Goal: Information Seeking & Learning: Compare options

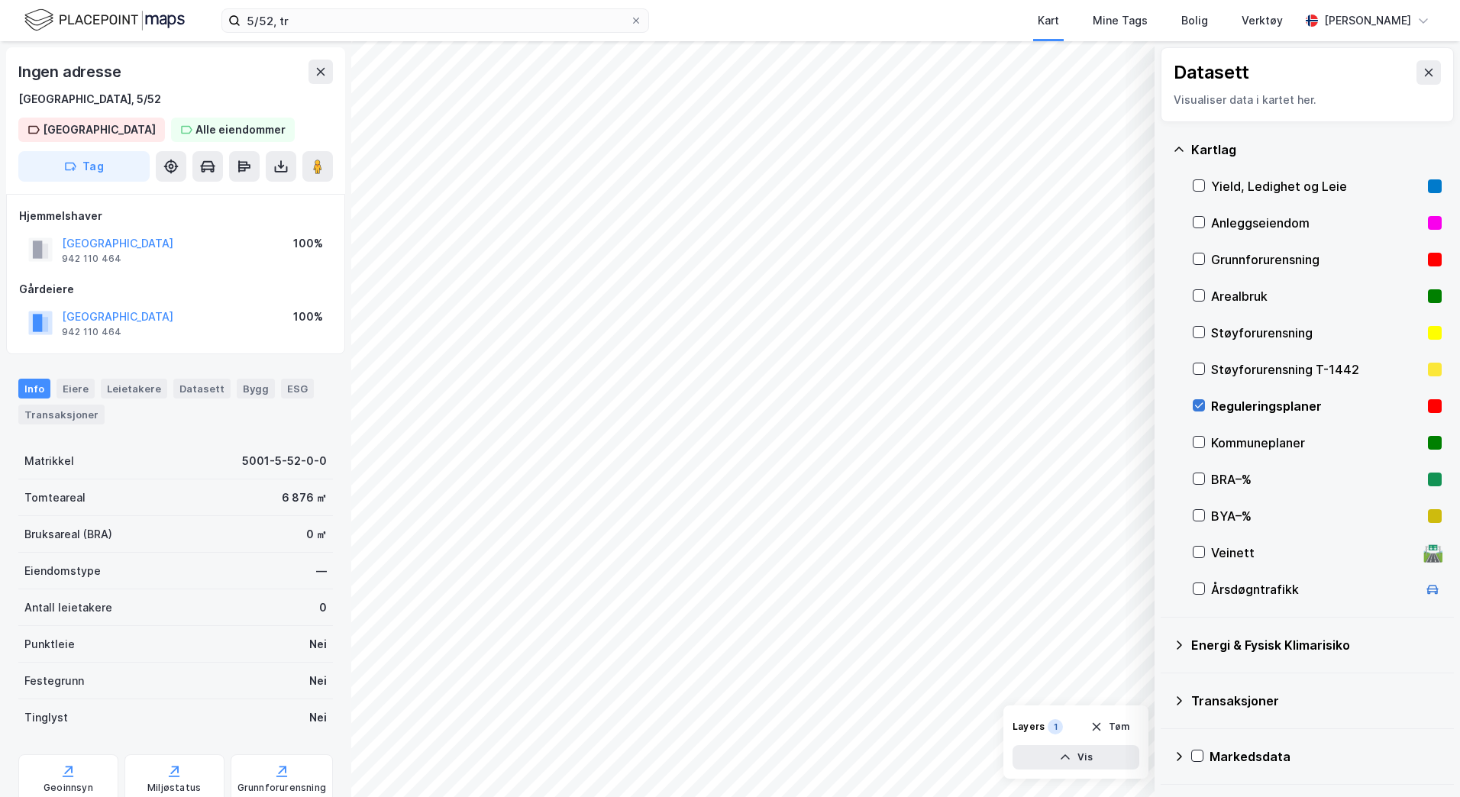
click at [1201, 405] on icon at bounding box center [1199, 405] width 8 height 5
click at [1423, 69] on icon at bounding box center [1429, 72] width 12 height 12
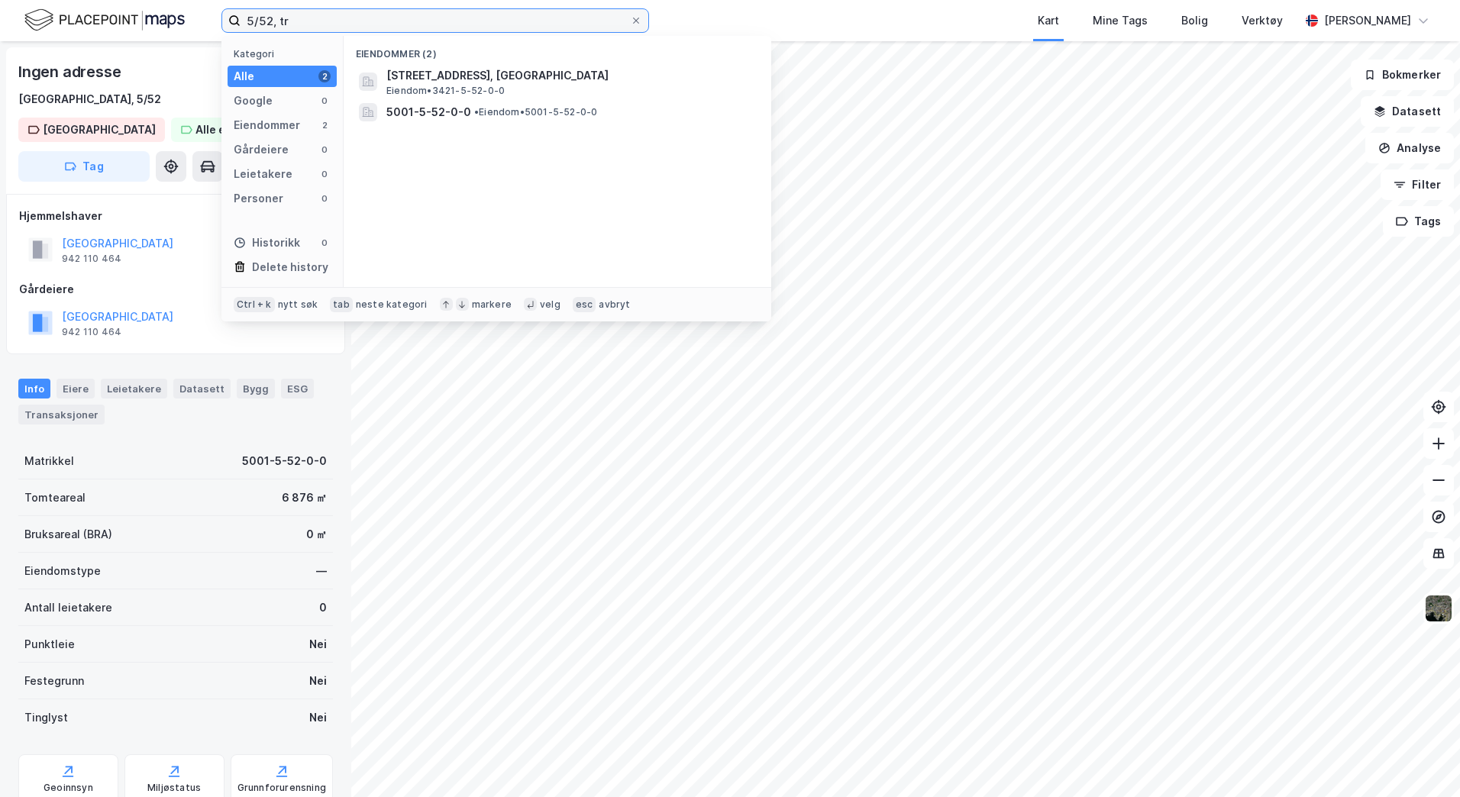
drag, startPoint x: 305, startPoint y: 21, endPoint x: 170, endPoint y: 20, distance: 134.4
click at [170, 20] on div "5/52, tr Kategori Alle 2 Google 0 Eiendommer 2 Gårdeiere 0 Leietakere 0 Persone…" at bounding box center [730, 20] width 1460 height 41
type input "400/29, trond"
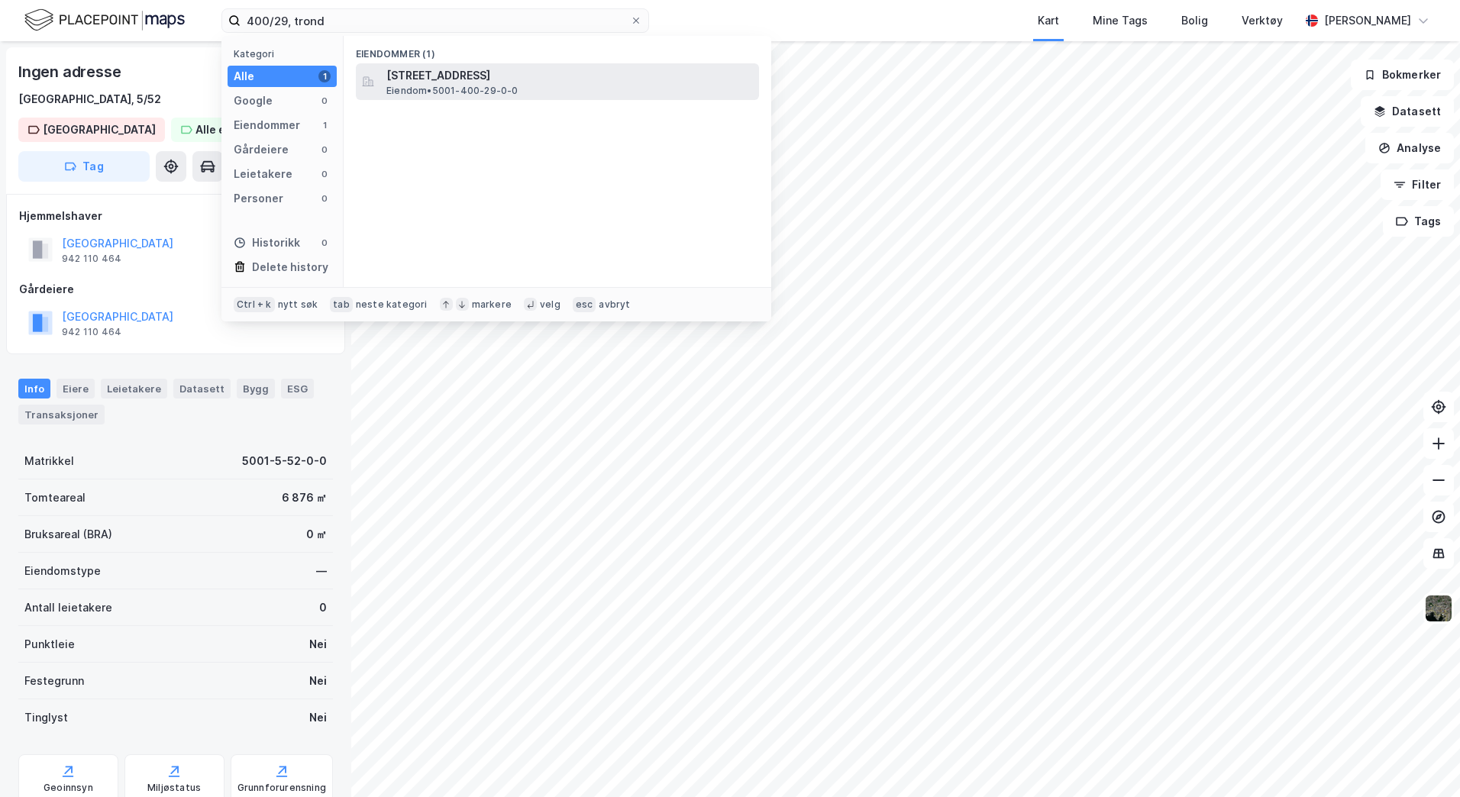
click at [422, 78] on span "[STREET_ADDRESS]" at bounding box center [569, 75] width 367 height 18
